Goal: Task Accomplishment & Management: Manage account settings

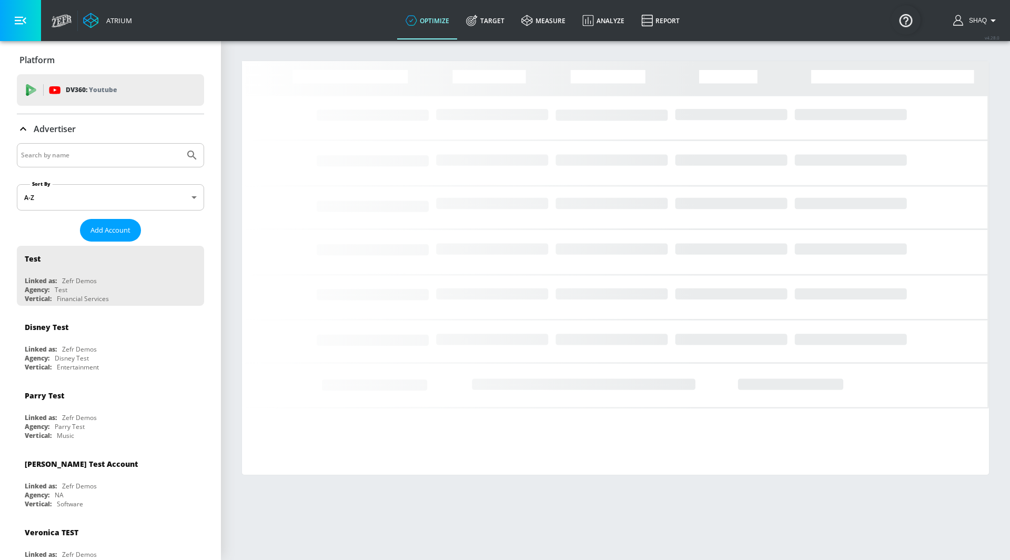
click at [111, 156] on input "Search by name" at bounding box center [100, 155] width 159 height 14
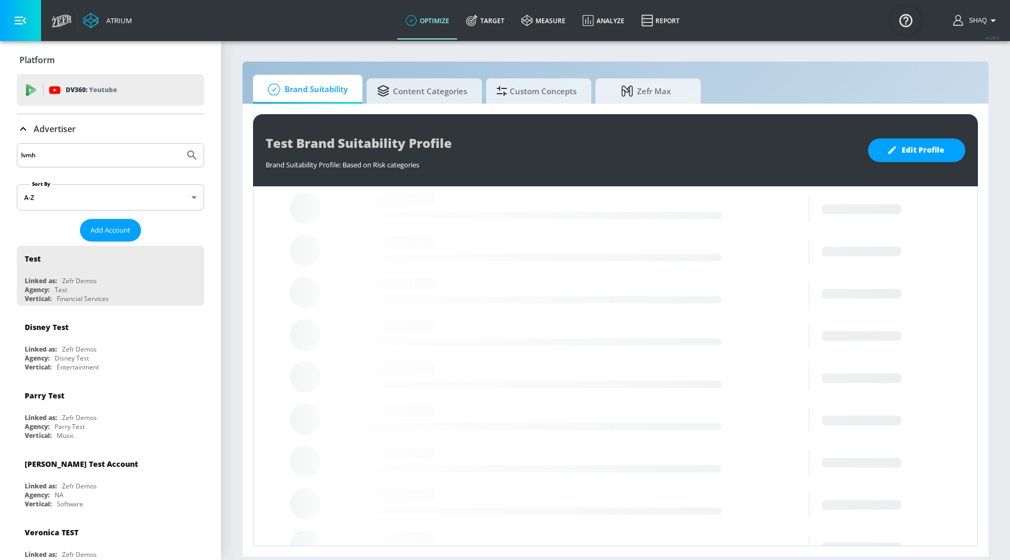
type input "lvmh"
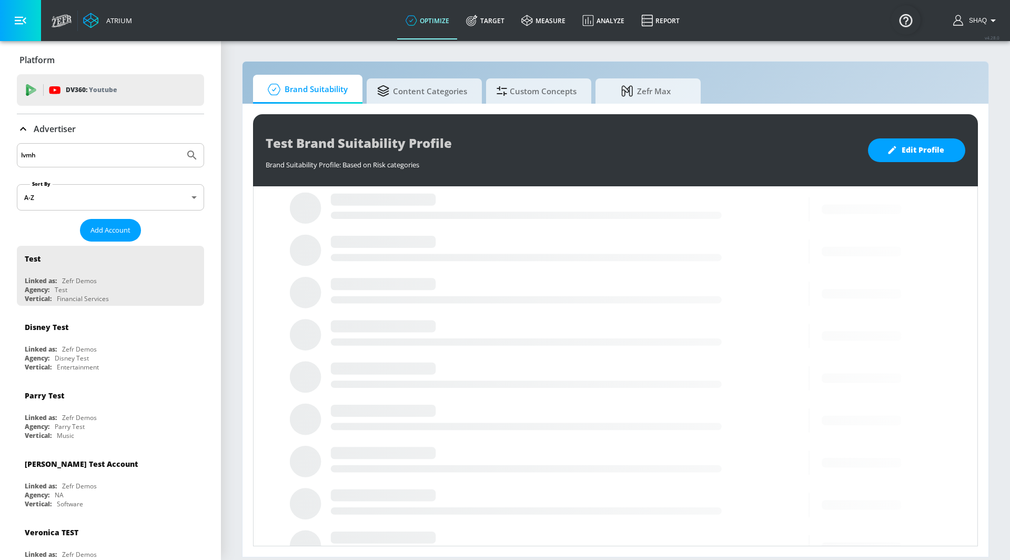
click at [180, 144] on button "Submit Search" at bounding box center [191, 155] width 23 height 23
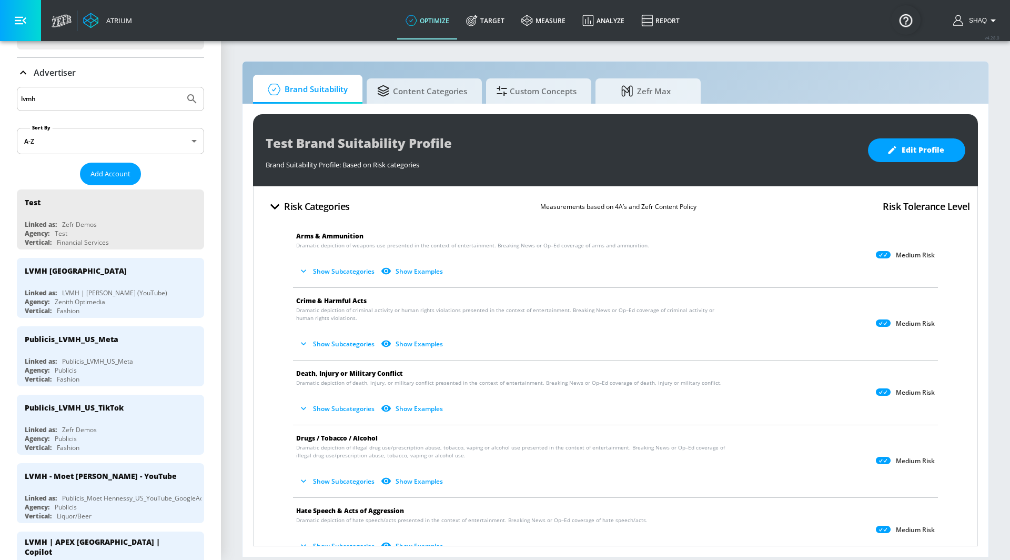
scroll to position [59, 0]
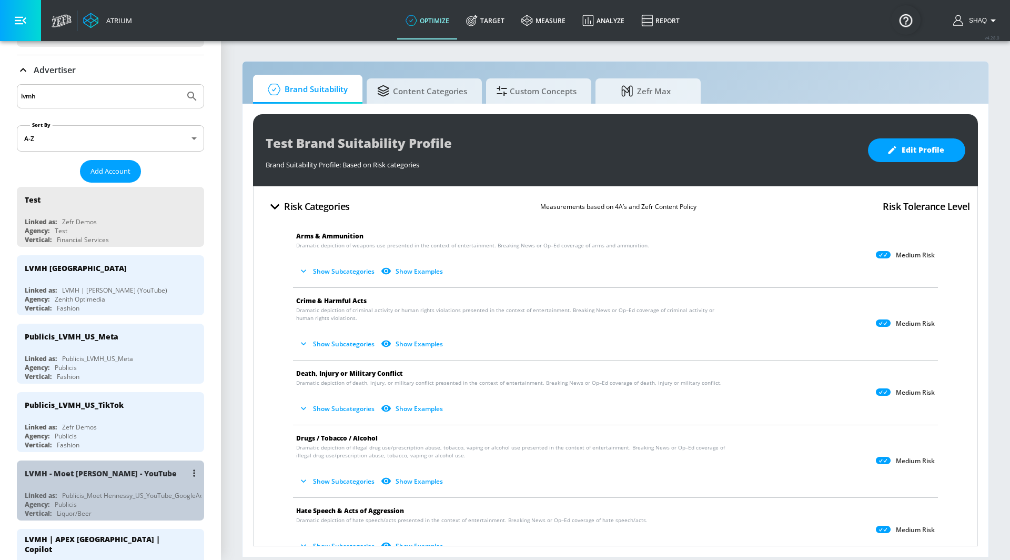
click at [94, 471] on div "LVMH - Moet [PERSON_NAME] - YouTube" at bounding box center [113, 472] width 177 height 25
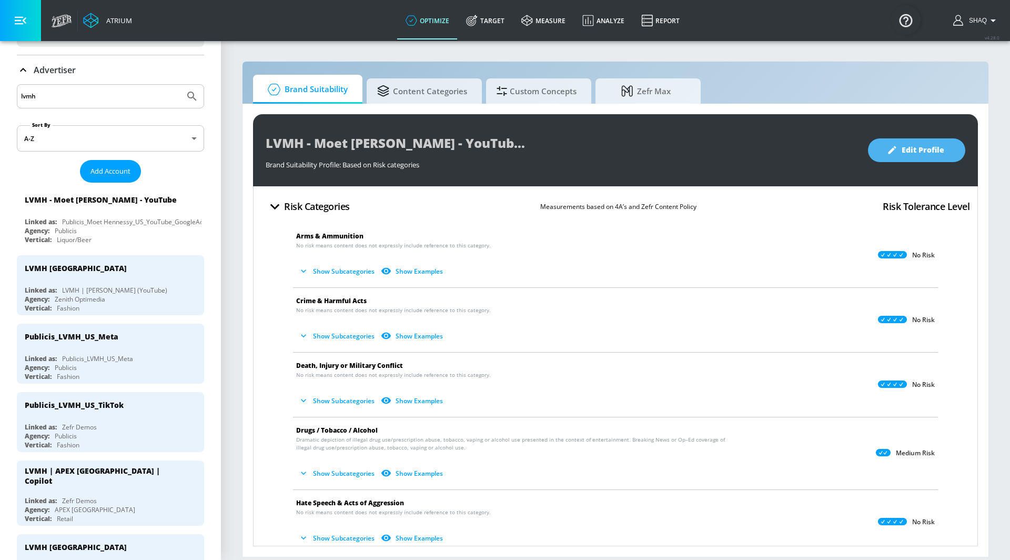
click at [908, 155] on span "Edit Profile" at bounding box center [916, 150] width 55 height 13
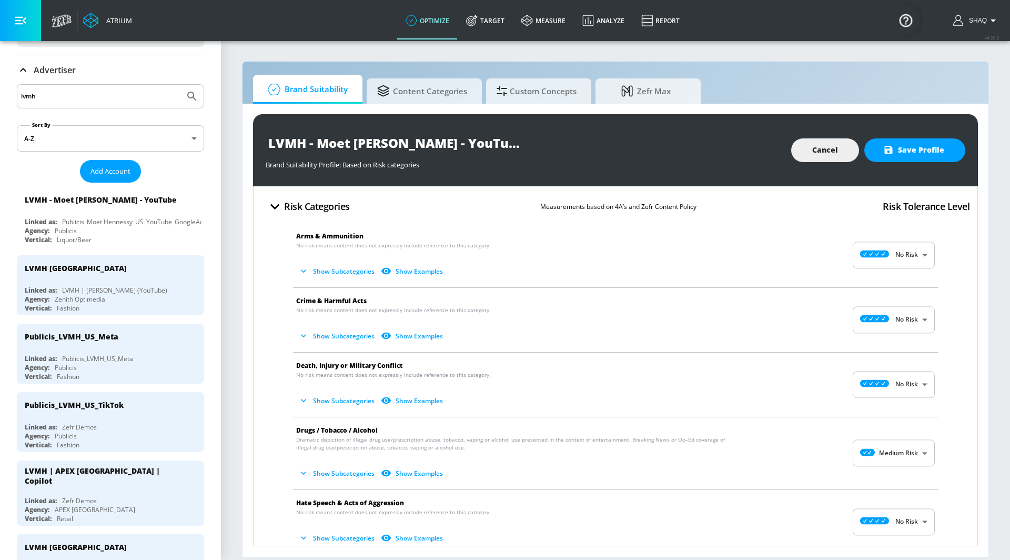
click at [901, 257] on body "Atrium optimize Target measure Analyze Report optimize Target measure Analyze R…" at bounding box center [505, 280] width 1010 height 560
click at [721, 266] on div at bounding box center [505, 280] width 1010 height 560
click at [877, 254] on body "Atrium optimize Target measure Analyze Report optimize Target measure Analyze R…" at bounding box center [505, 280] width 1010 height 560
click at [814, 244] on div at bounding box center [505, 280] width 1010 height 560
click at [911, 252] on body "Atrium optimize Target measure Analyze Report optimize Target measure Analyze R…" at bounding box center [505, 280] width 1010 height 560
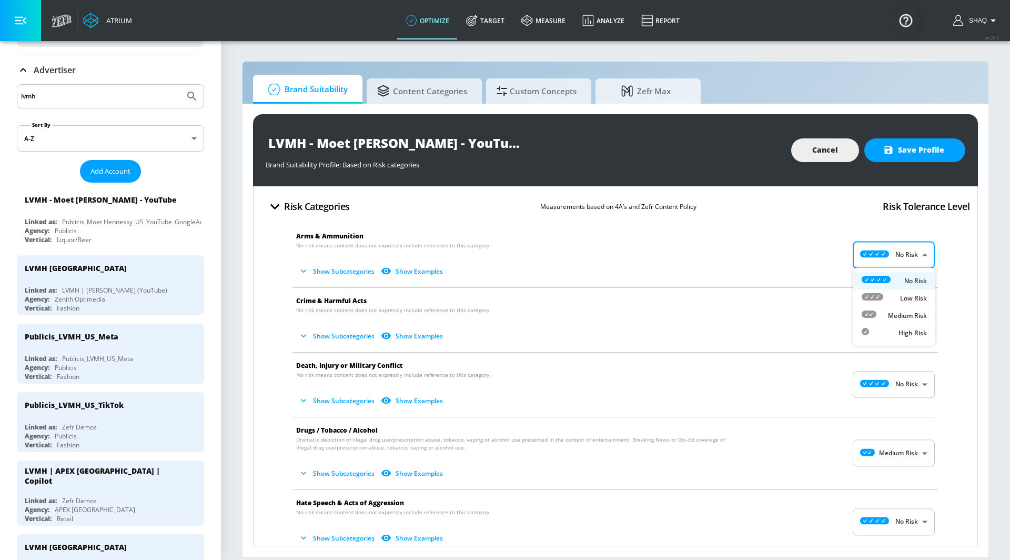
click at [817, 266] on div at bounding box center [505, 280] width 1010 height 560
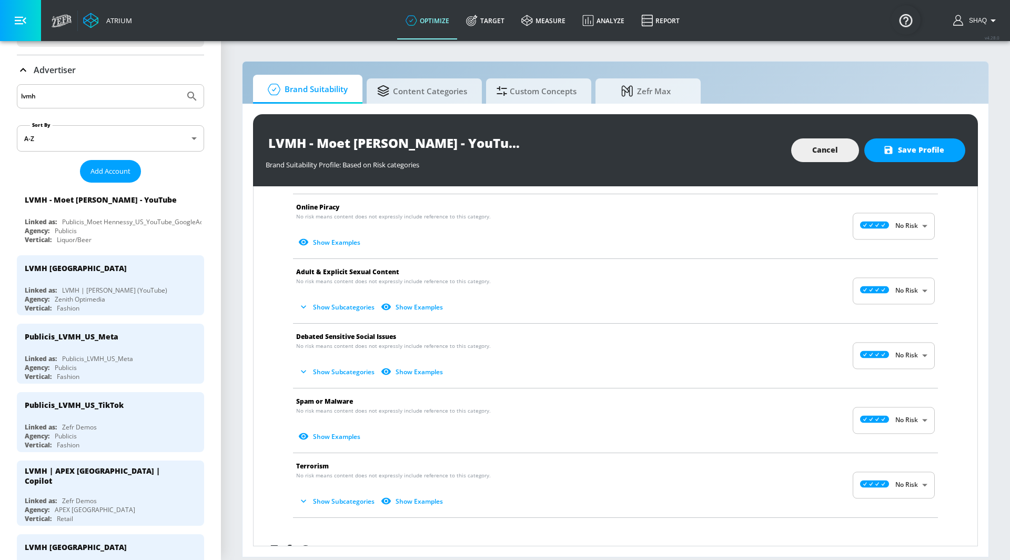
scroll to position [506, 0]
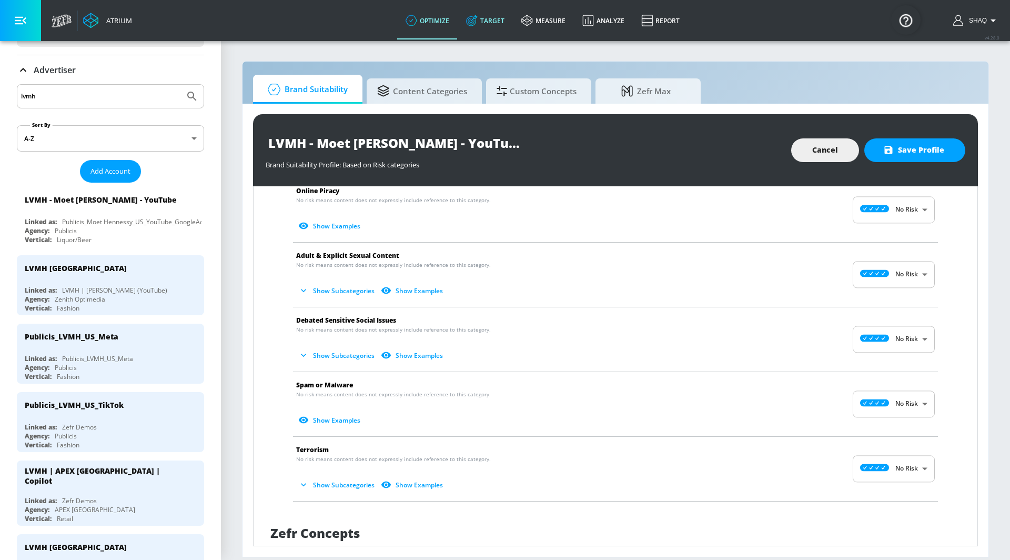
click at [482, 19] on link "Target" at bounding box center [485, 21] width 55 height 38
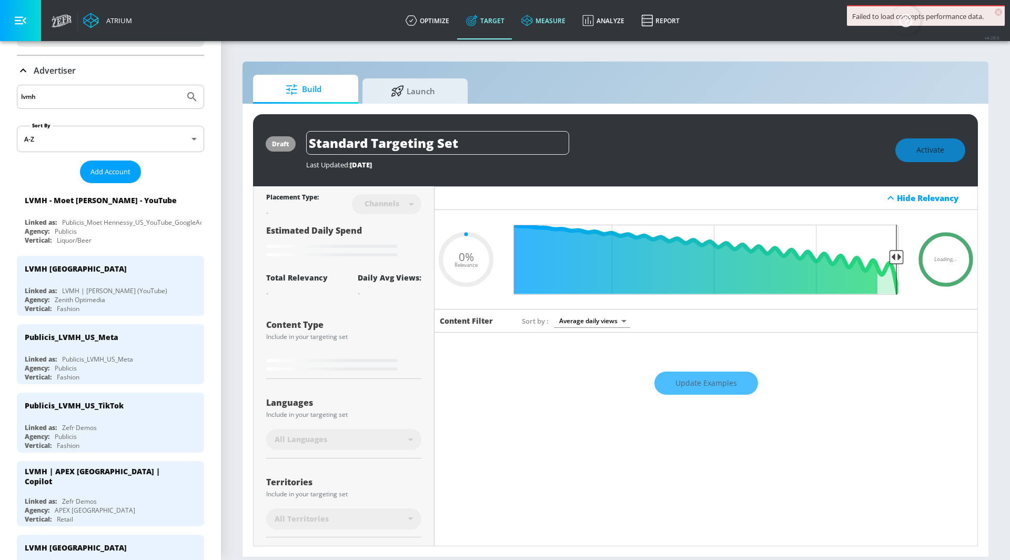
click at [564, 9] on link "measure" at bounding box center [543, 21] width 61 height 38
type input "0.7"
